Goal: Complete application form

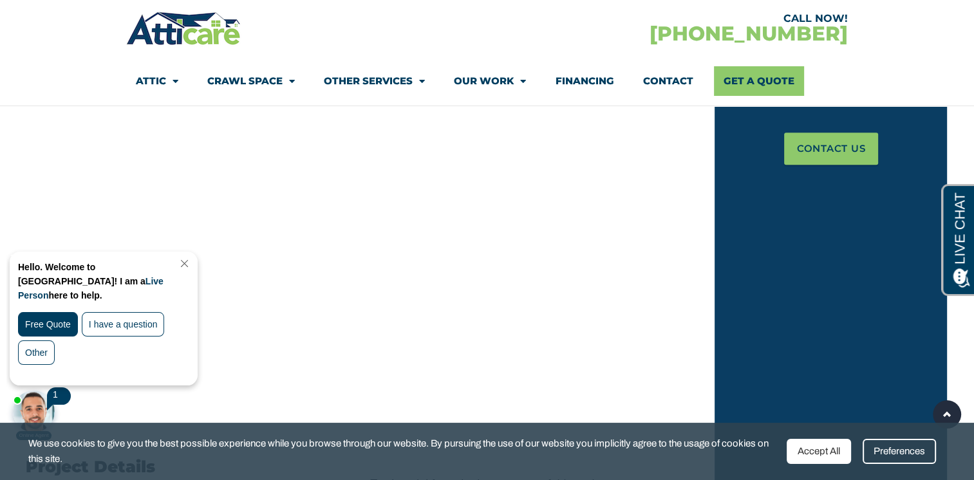
scroll to position [568, 0]
click at [192, 262] on link "Close Chat" at bounding box center [182, 264] width 17 height 10
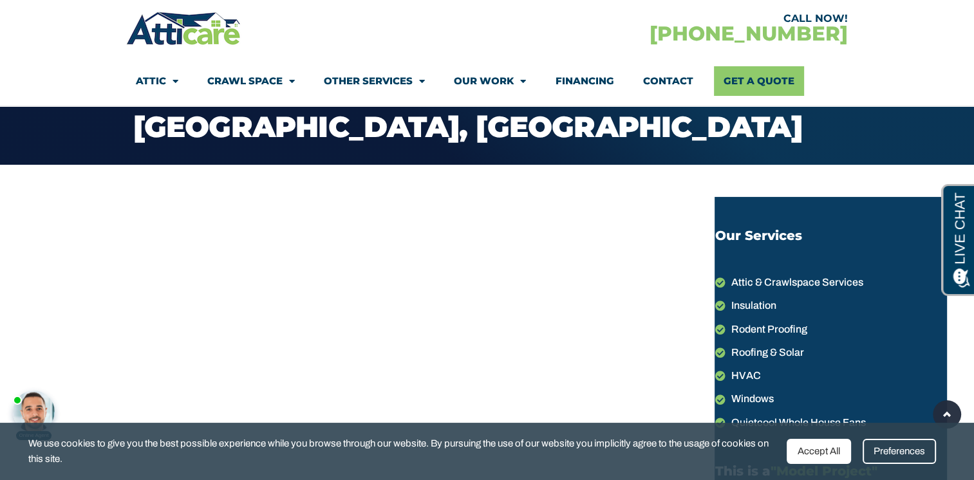
scroll to position [64, 0]
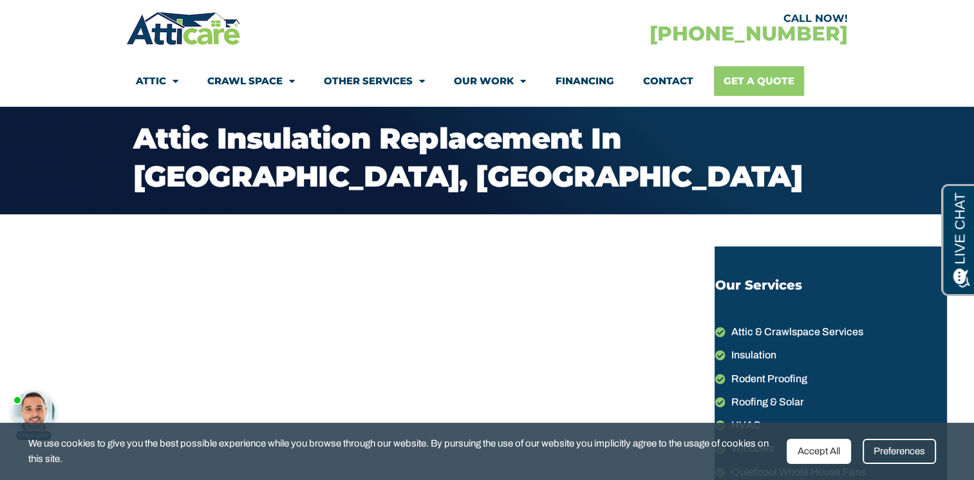
click at [737, 88] on link "Get A Quote" at bounding box center [759, 81] width 90 height 30
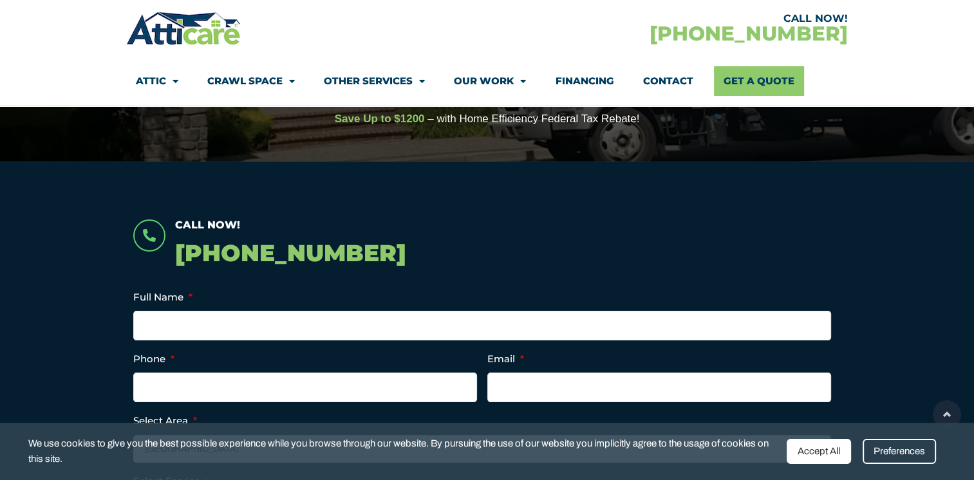
scroll to position [180, 0]
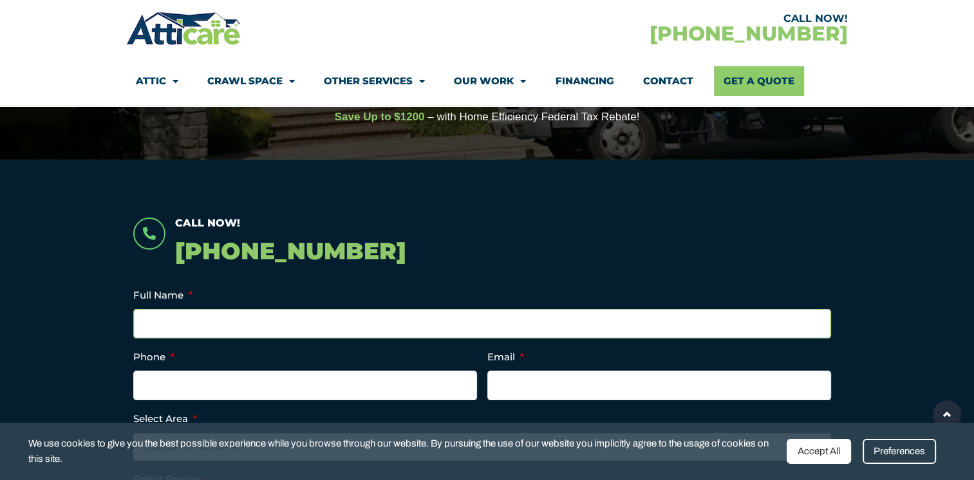
click at [298, 326] on input "Full Name *" at bounding box center [482, 324] width 698 height 30
type input "Andrew Metzger"
type input "4087280828"
type input "andrewmetzger711@gmail.com"
type input "(408) 728-0828"
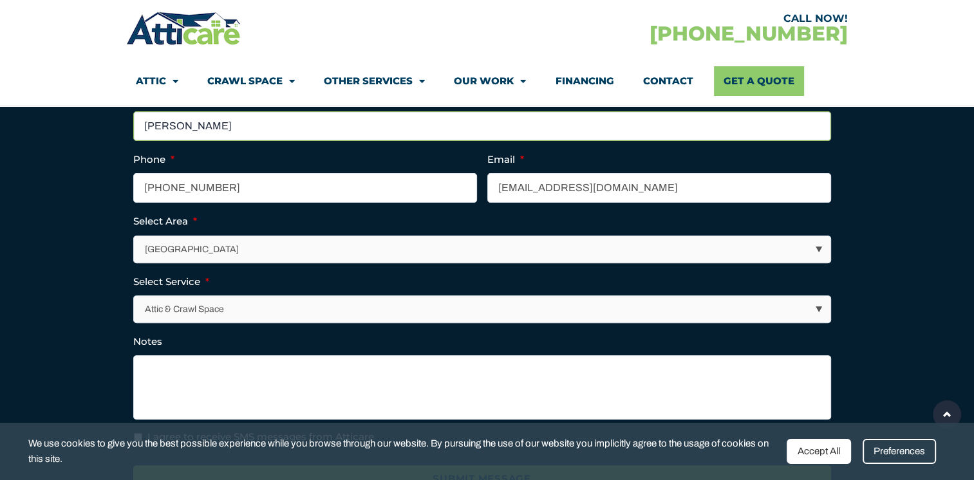
scroll to position [378, 0]
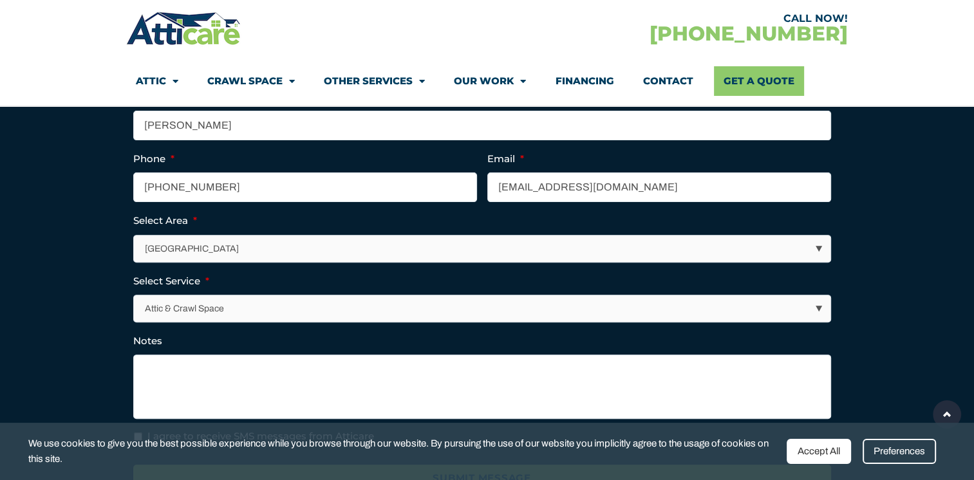
click at [235, 244] on select "Los Angeles Area San Francisco Bay Area New Jersey / New York Area Other Areas" at bounding box center [483, 249] width 697 height 26
select select "[GEOGRAPHIC_DATA]"
click at [135, 236] on select "Los Angeles Area San Francisco Bay Area New Jersey / New York Area Other Areas" at bounding box center [483, 249] width 697 height 26
click at [208, 314] on select "Attic & Crawl Space Insulation Roofing Solar Energy Other Services" at bounding box center [483, 309] width 697 height 26
select select "Insulation"
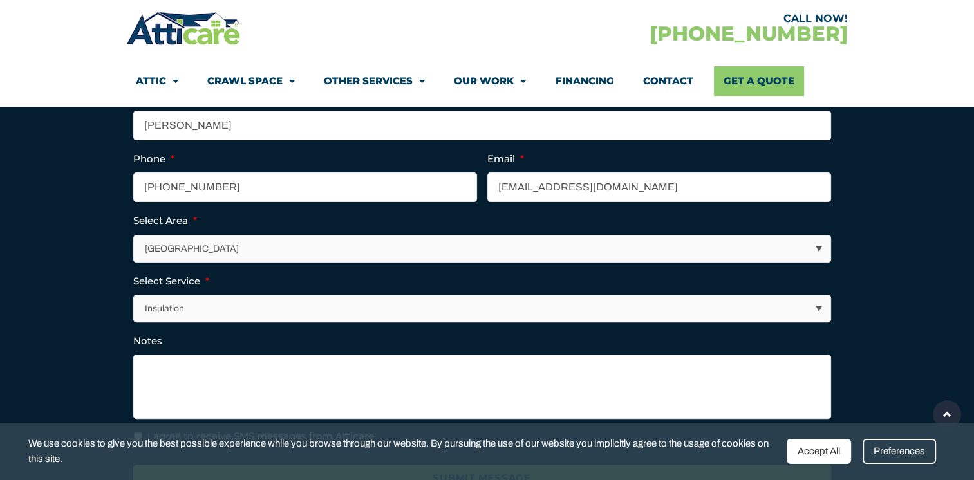
click at [135, 296] on select "Attic & Crawl Space Insulation Roofing Solar Energy Other Services" at bounding box center [483, 309] width 697 height 26
click at [166, 371] on textarea "Notes" at bounding box center [482, 387] width 698 height 64
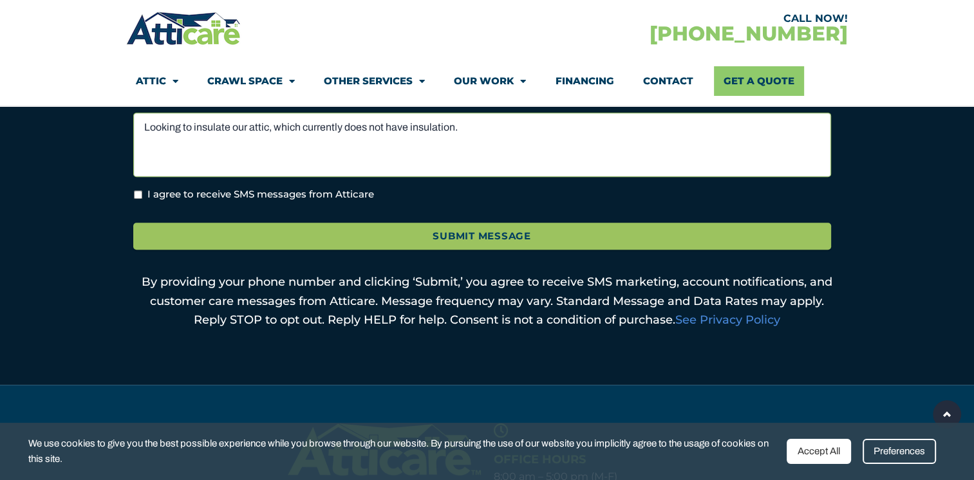
scroll to position [559, 0]
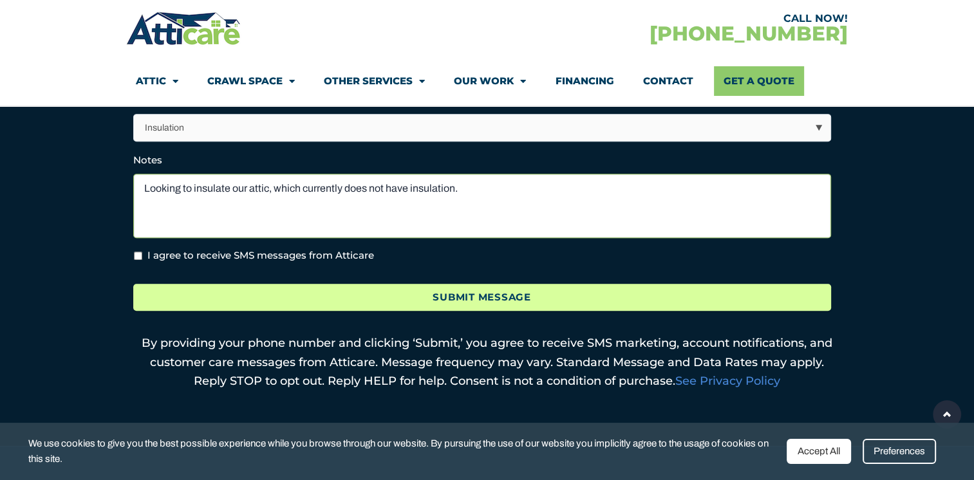
type textarea "Looking to insulate our attic, which currently does not have insulation."
click at [296, 304] on input "Submit Message" at bounding box center [482, 298] width 698 height 28
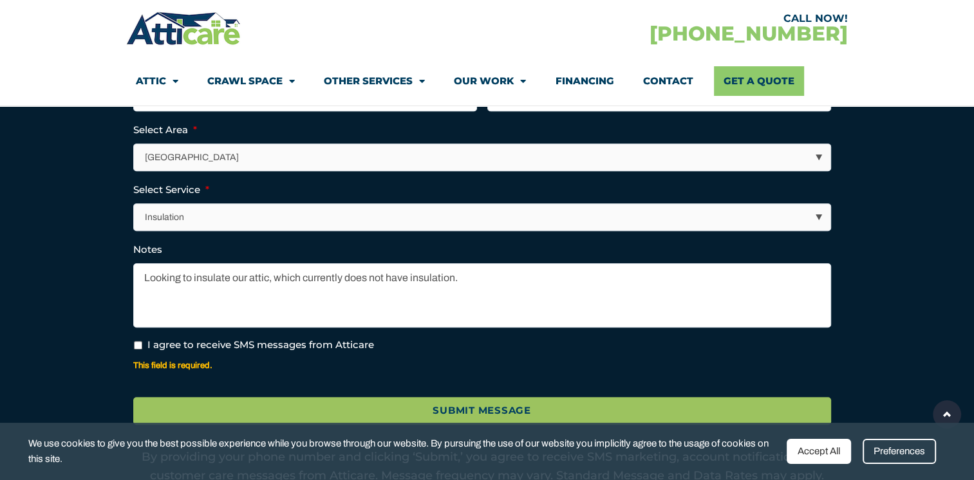
scroll to position [523, 0]
click at [136, 342] on input "I agree to receive SMS messages from Atticare" at bounding box center [138, 345] width 8 height 8
checkbox input "true"
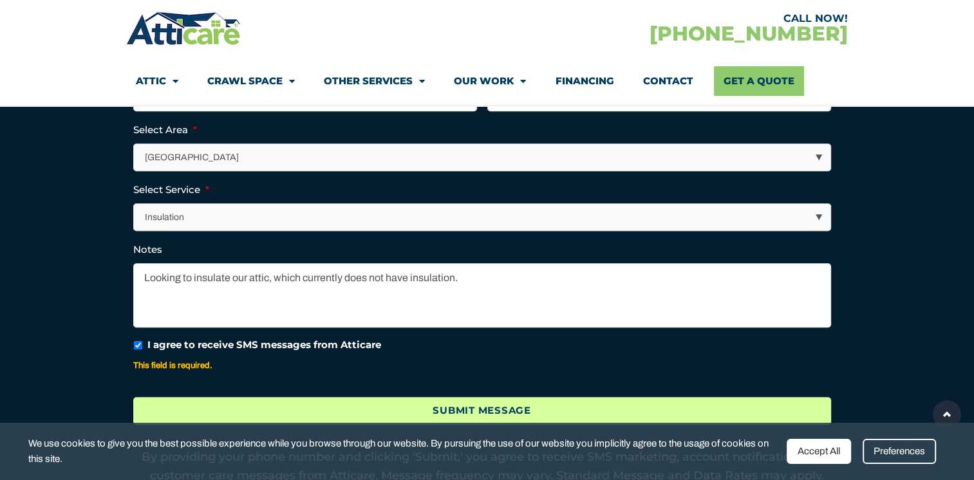
click at [315, 416] on input "Submit Message" at bounding box center [482, 411] width 698 height 28
